Goal: Navigation & Orientation: Find specific page/section

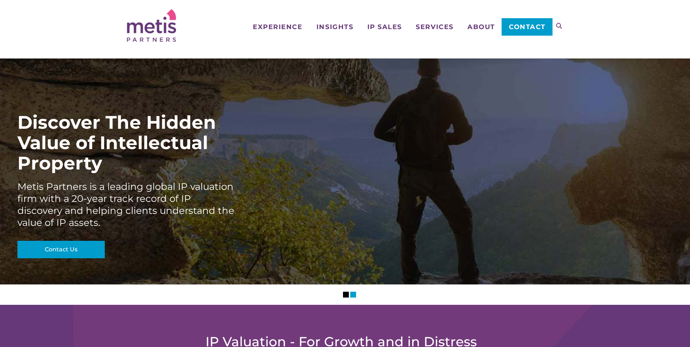
click at [321, 93] on div "Discover The Hidden Value of Intellectual Property Metis Partners is a leading …" at bounding box center [345, 172] width 690 height 226
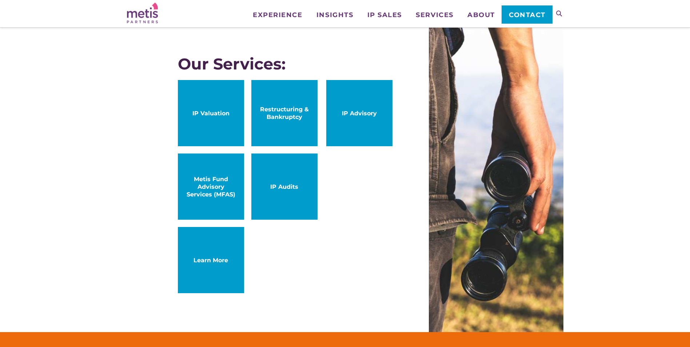
scroll to position [400, 0]
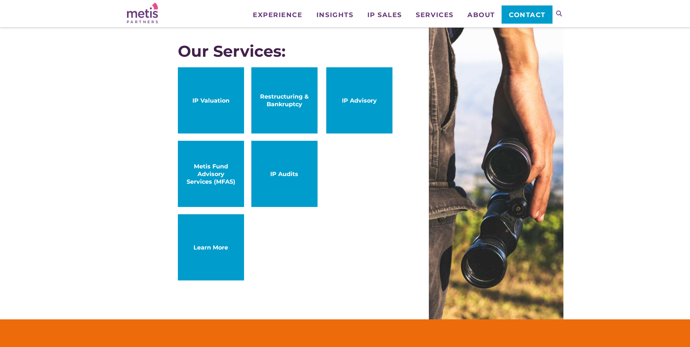
click at [197, 103] on span "IP Valuation" at bounding box center [211, 101] width 52 height 8
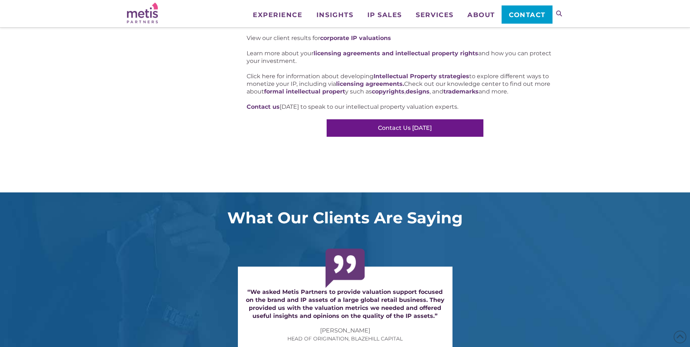
scroll to position [691, 0]
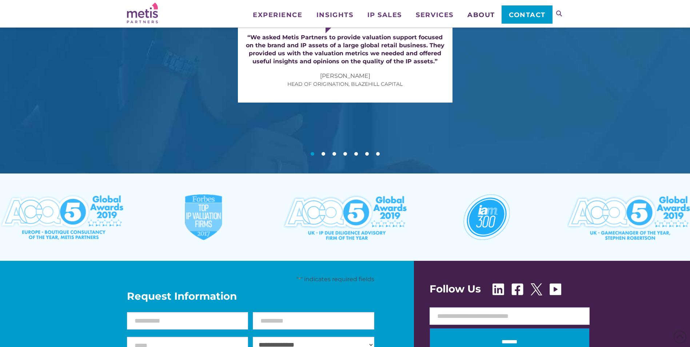
click at [476, 9] on link "About" at bounding box center [480, 9] width 41 height 18
click at [484, 15] on span "About" at bounding box center [481, 15] width 28 height 7
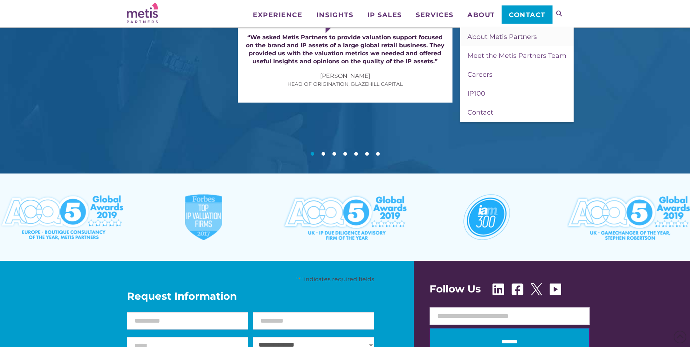
click at [487, 38] on span "About Metis Partners" at bounding box center [501, 37] width 69 height 8
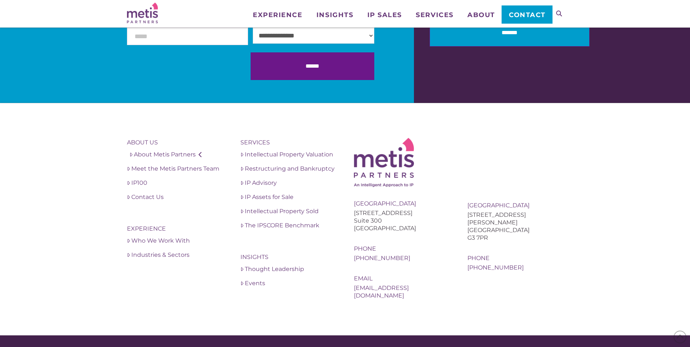
scroll to position [1343, 0]
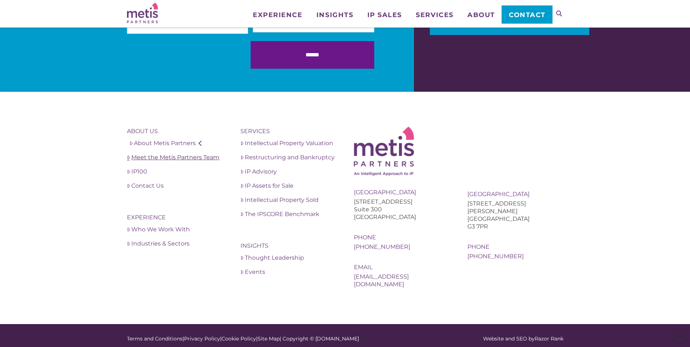
click at [160, 159] on link "Meet the Metis Partners Team" at bounding box center [175, 157] width 96 height 9
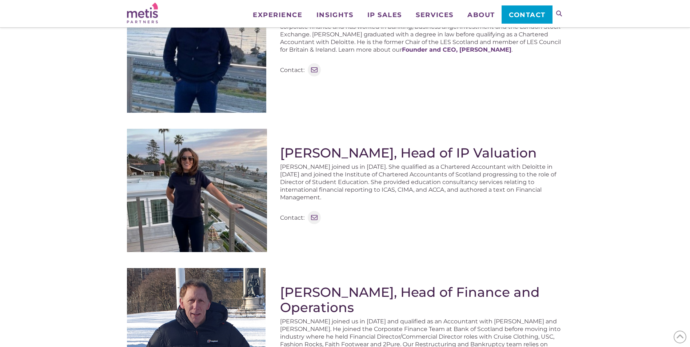
scroll to position [36, 0]
